Goal: Task Accomplishment & Management: Manage account settings

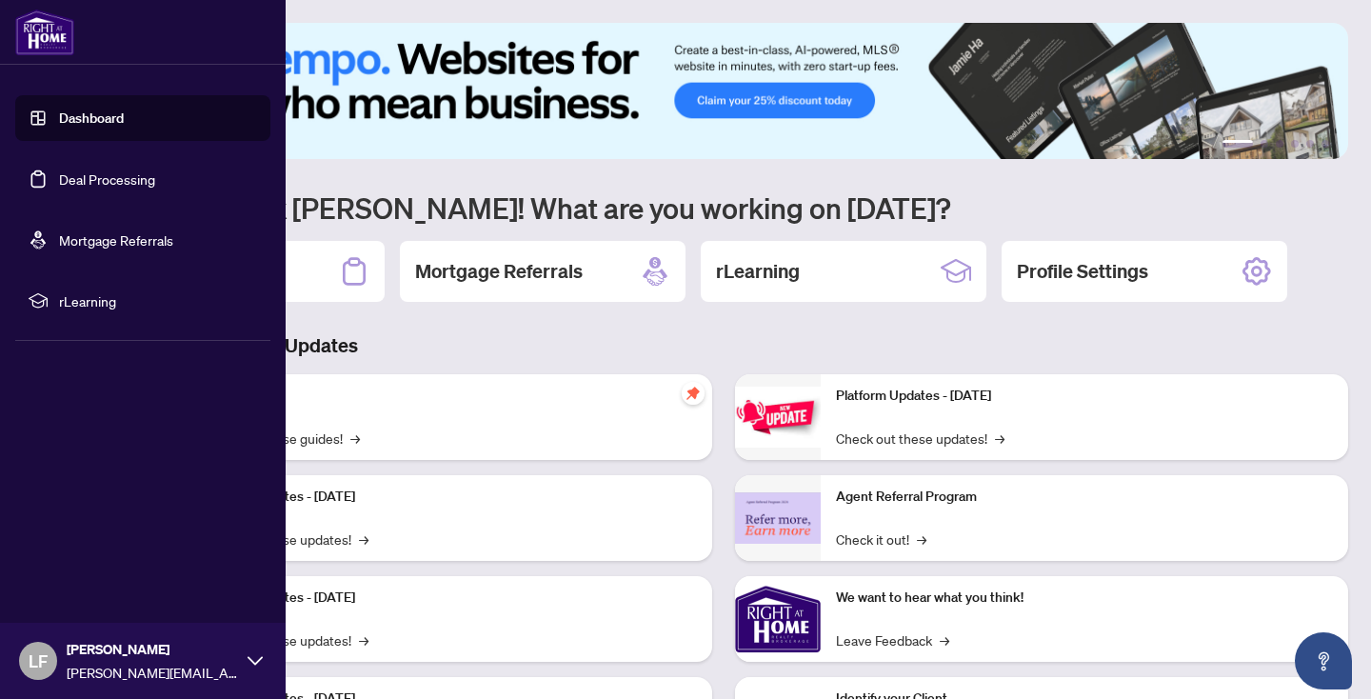
click at [84, 173] on link "Deal Processing" at bounding box center [107, 178] width 96 height 17
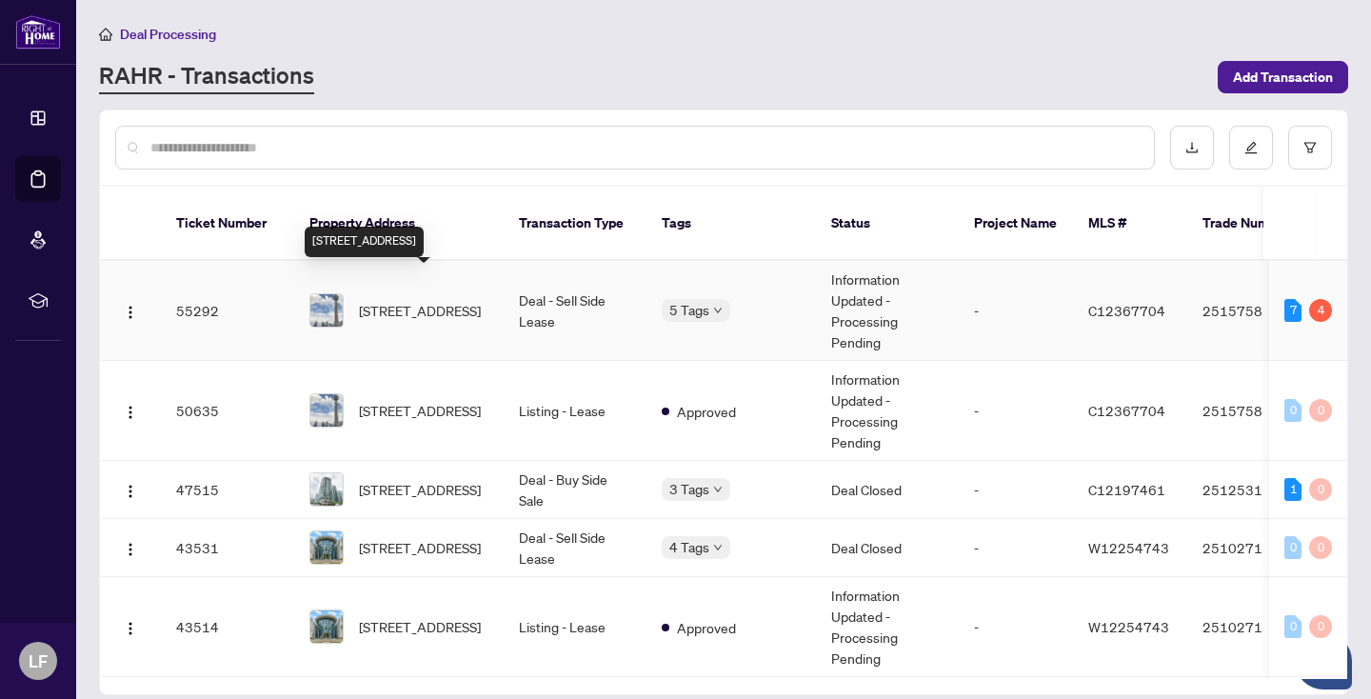
click at [417, 300] on span "[STREET_ADDRESS]" at bounding box center [420, 310] width 122 height 21
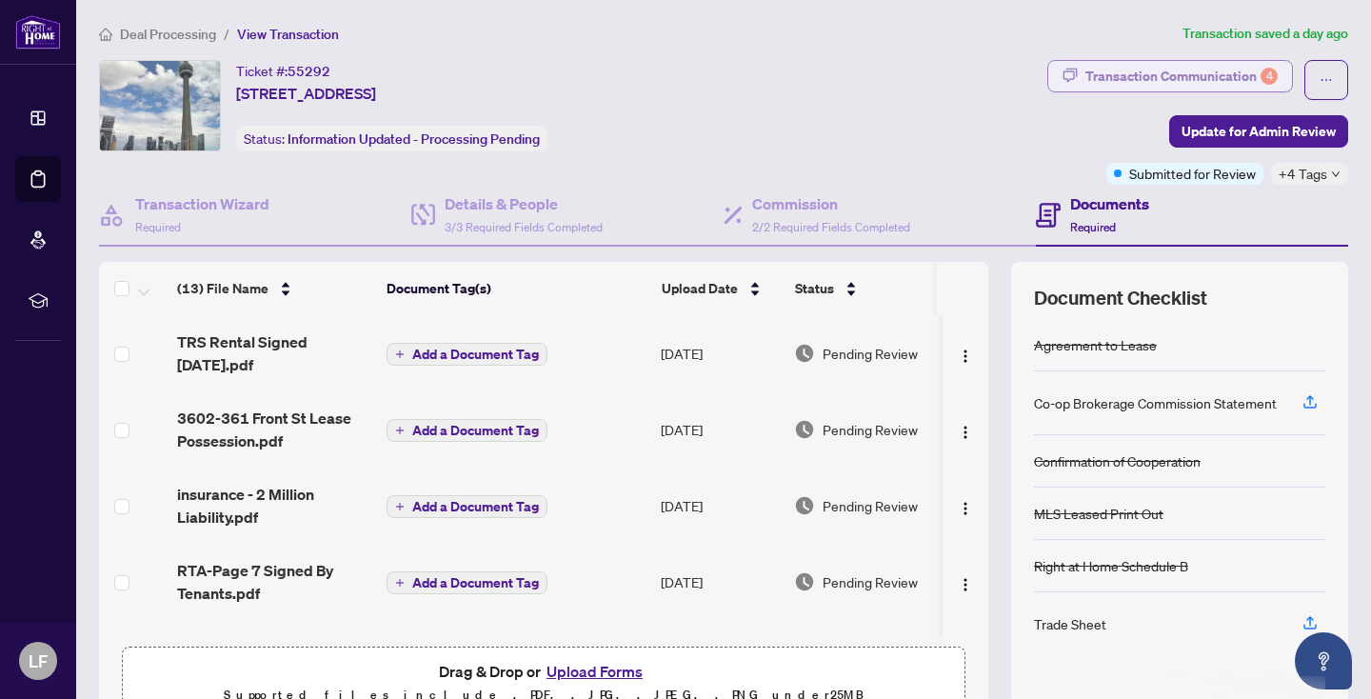
click at [1204, 75] on div "Transaction Communication 4" at bounding box center [1182, 76] width 192 height 30
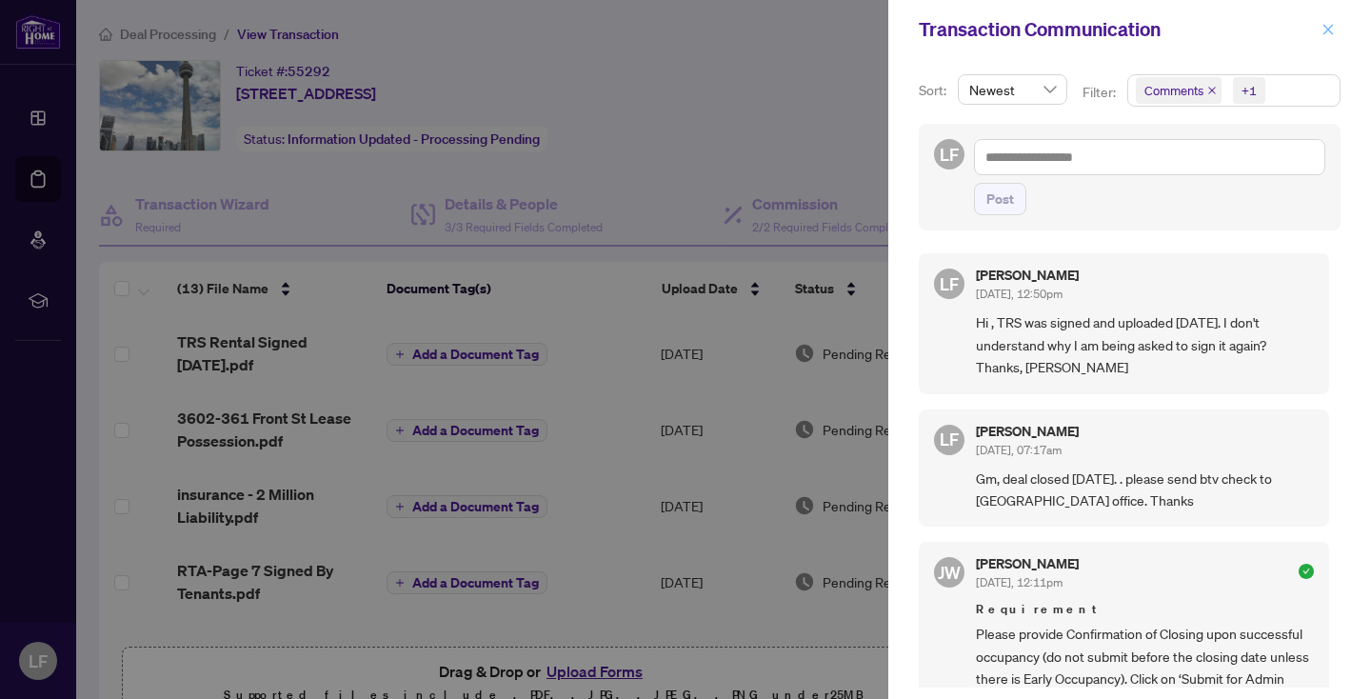
click at [1324, 30] on icon "close" at bounding box center [1328, 29] width 13 height 13
